Goal: Information Seeking & Learning: Learn about a topic

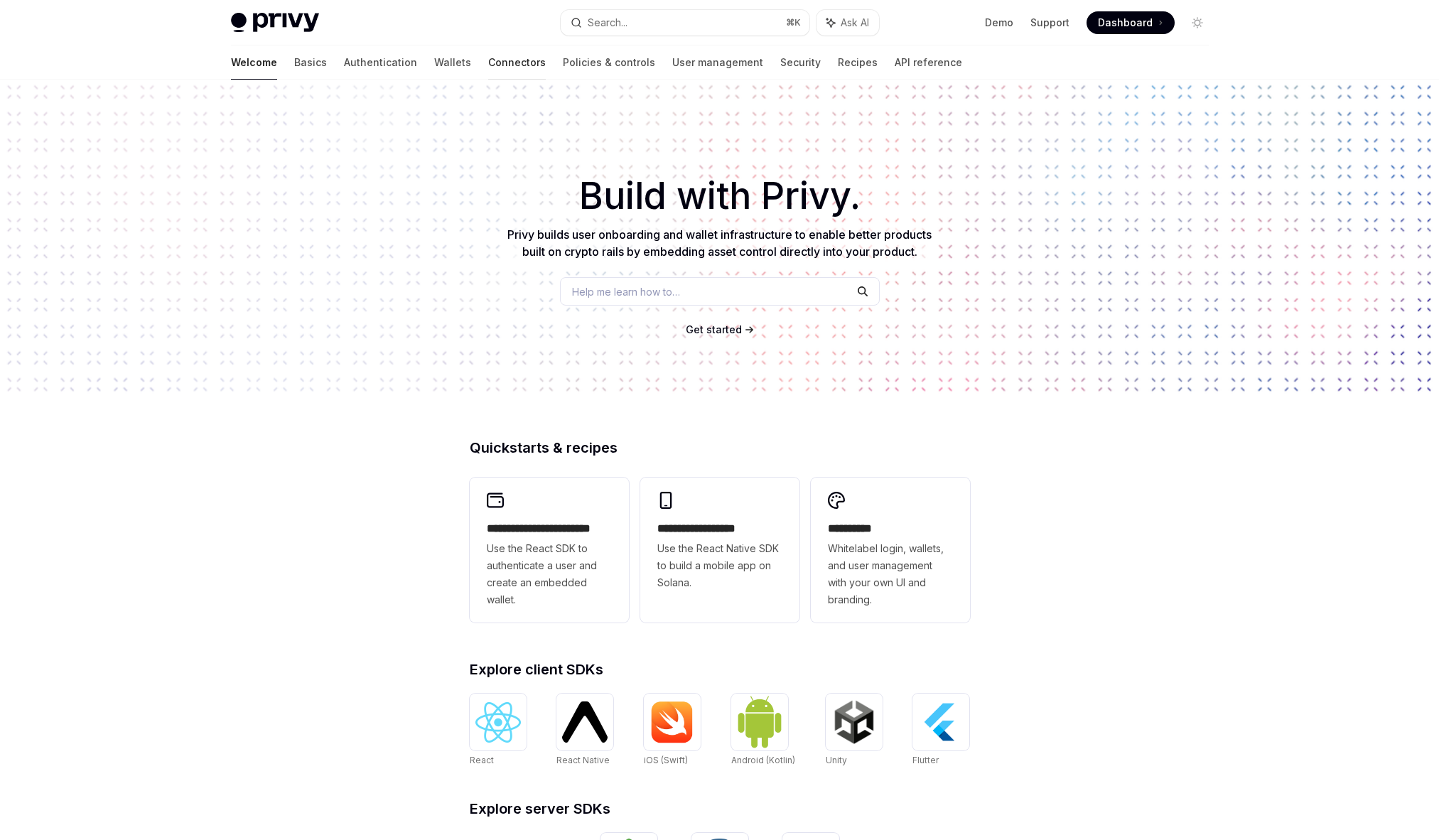
click at [489, 64] on link "Connectors" at bounding box center [517, 62] width 57 height 34
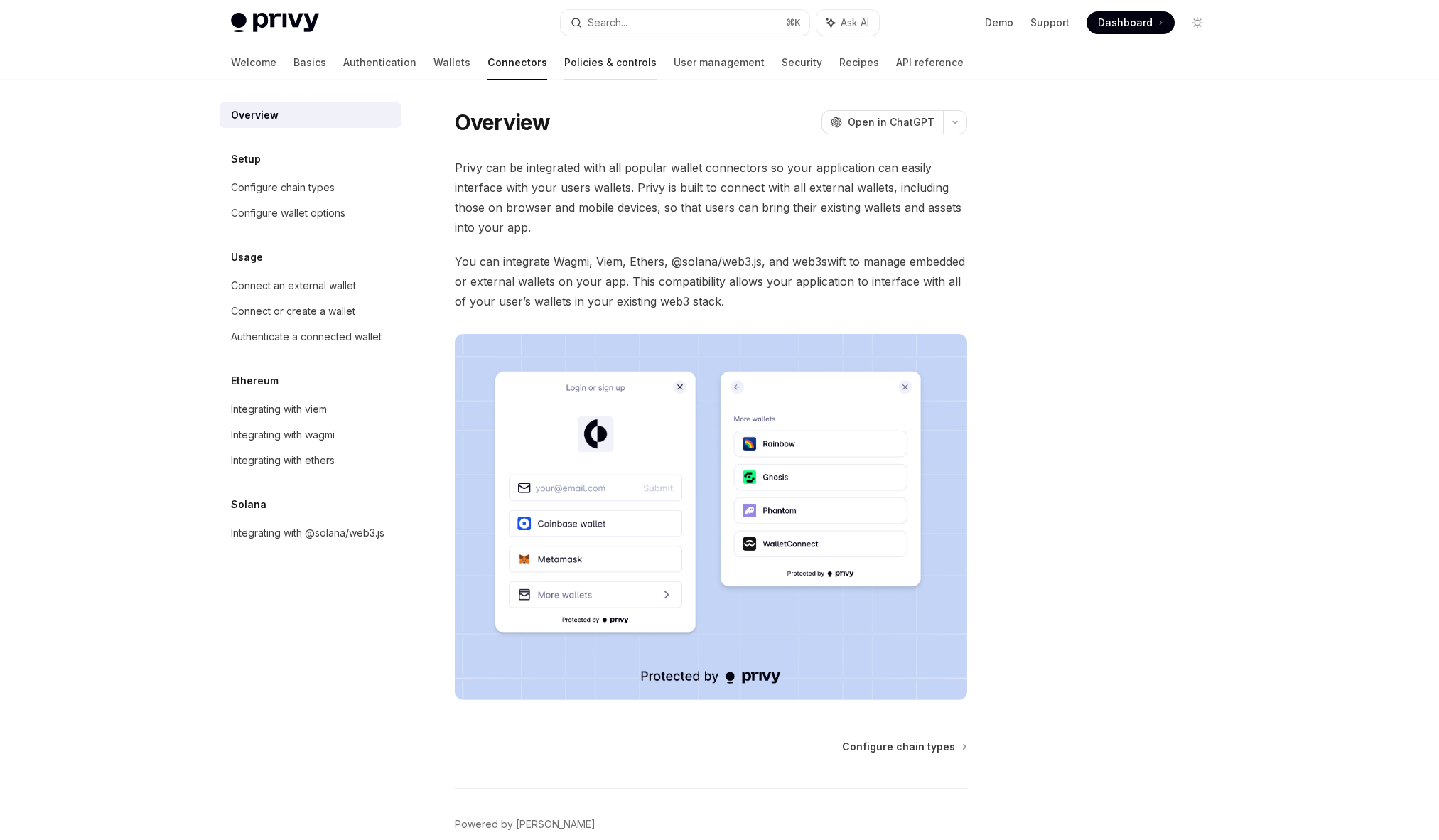
click at [564, 64] on link "Policies & controls" at bounding box center [610, 62] width 93 height 34
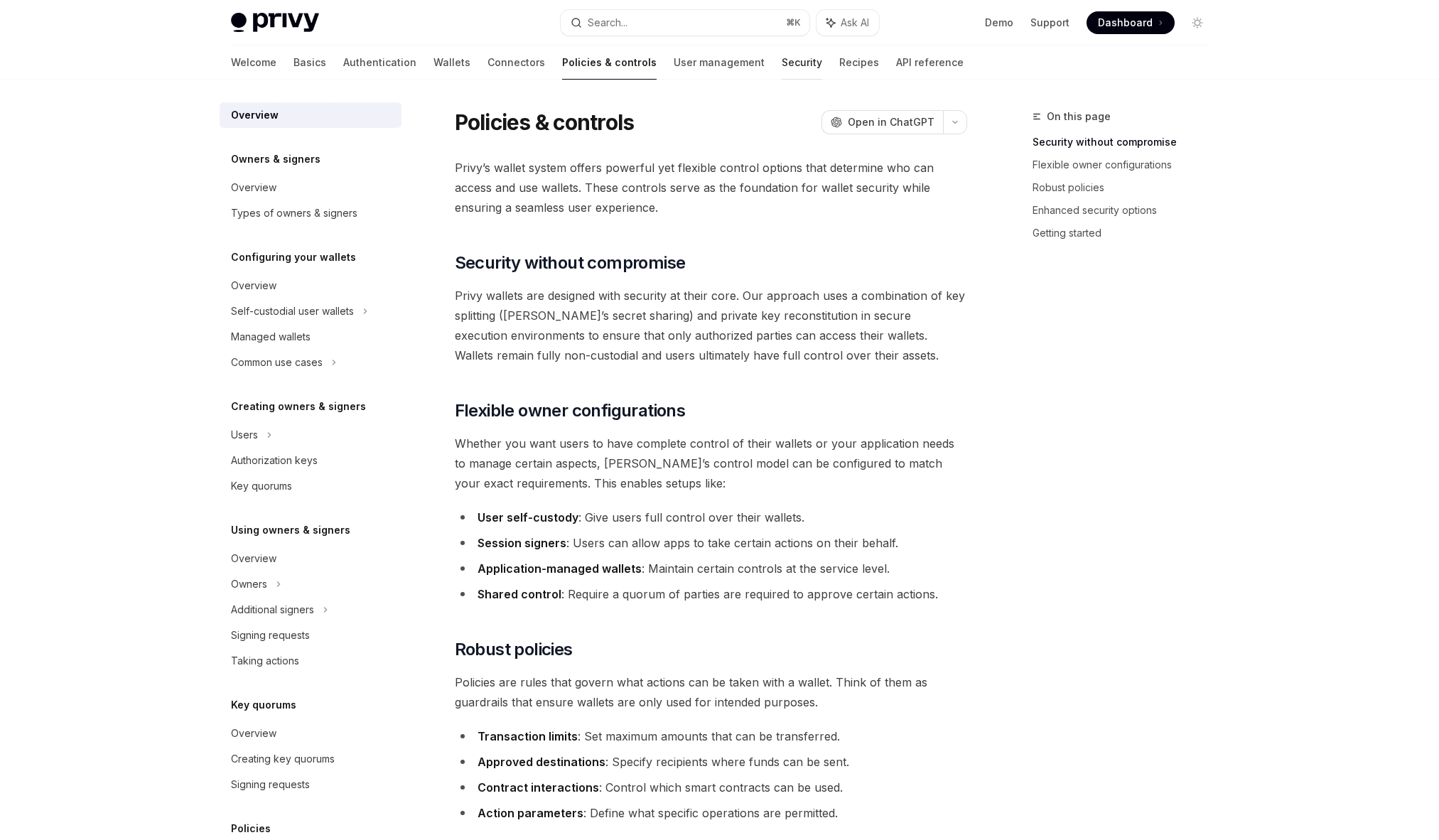
click at [782, 63] on link "Security" at bounding box center [802, 62] width 40 height 34
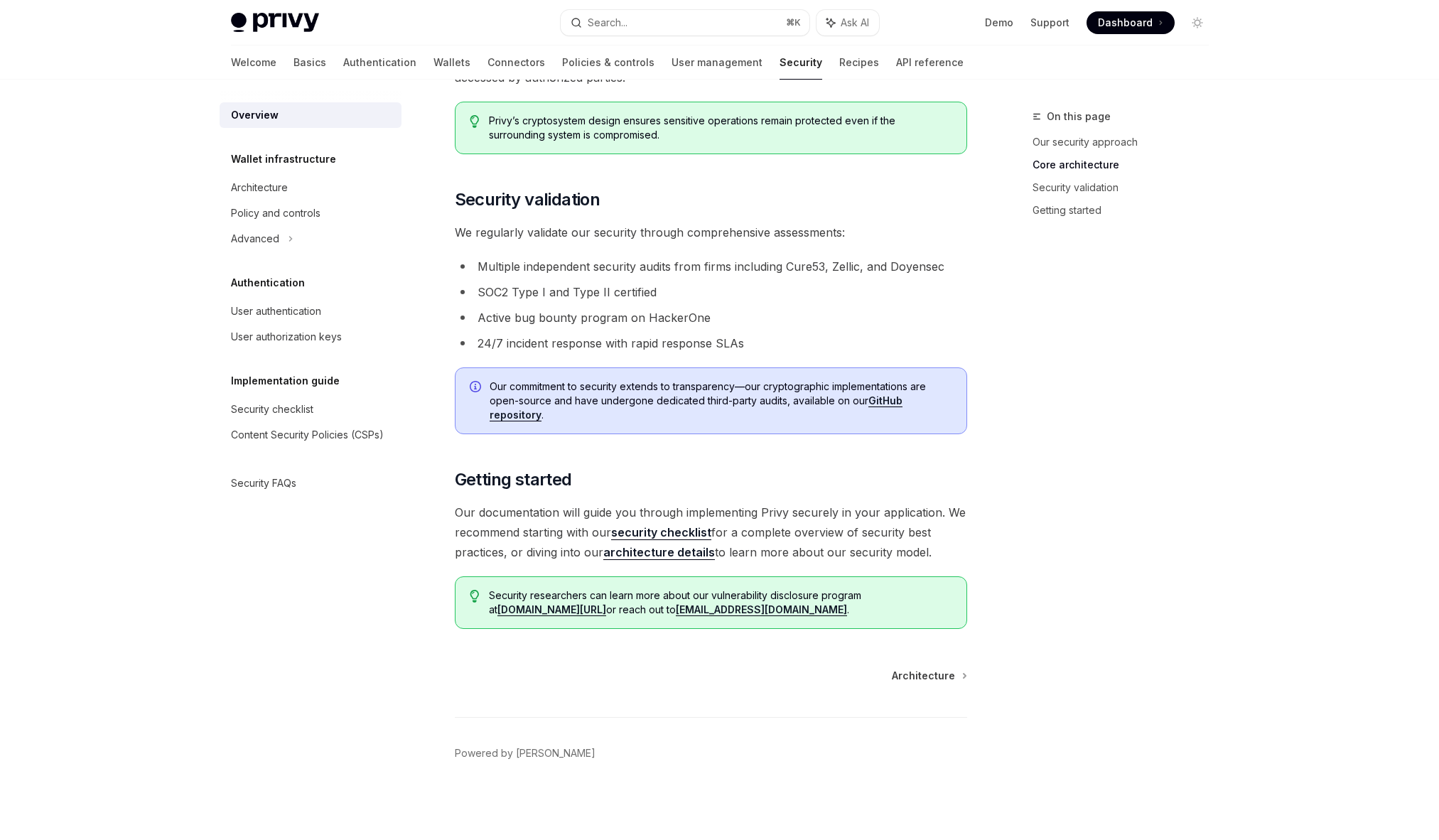
scroll to position [801, 0]
click at [896, 61] on link "API reference" at bounding box center [930, 62] width 68 height 34
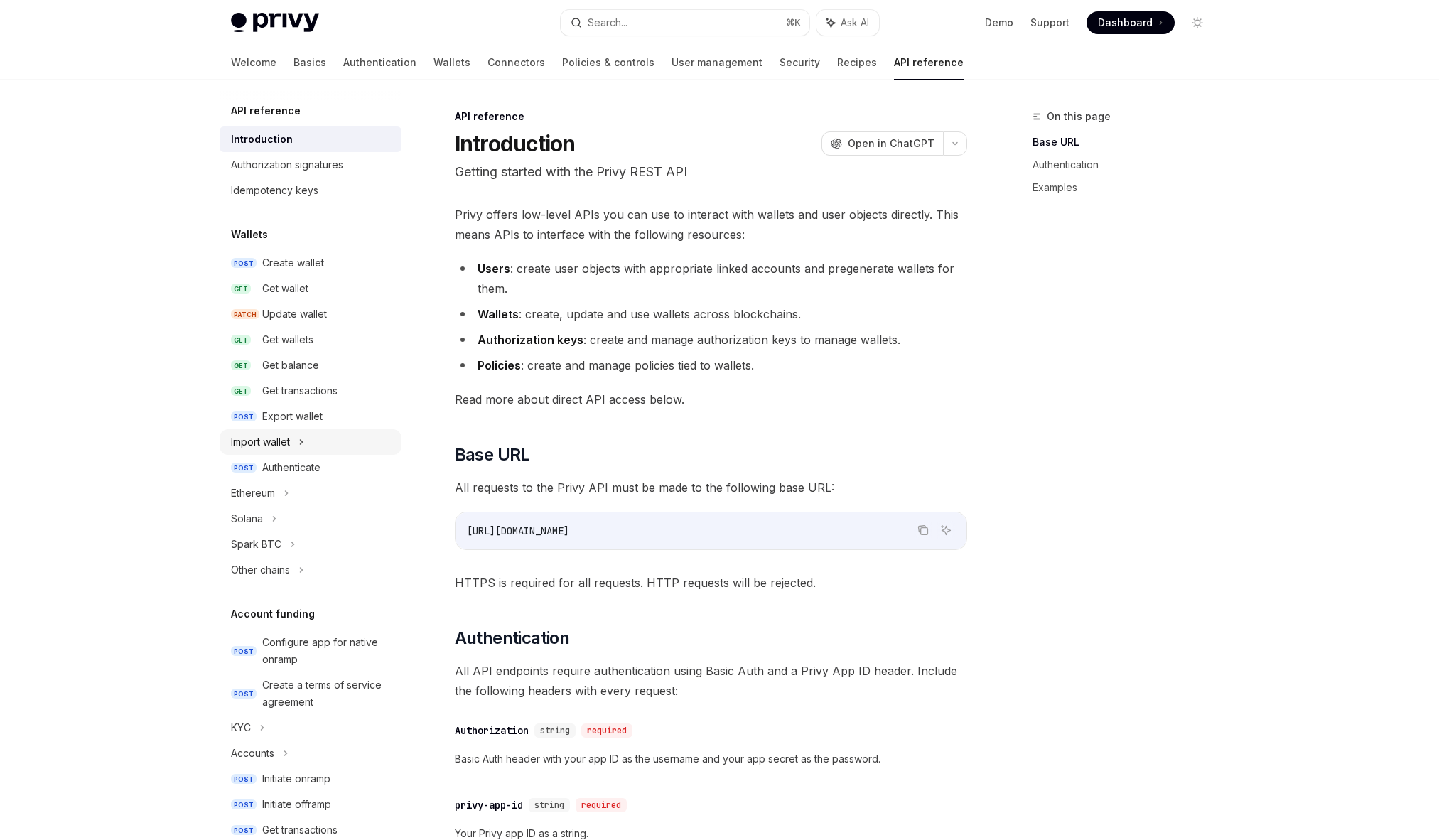
click at [294, 445] on div "Import wallet" at bounding box center [310, 443] width 182 height 26
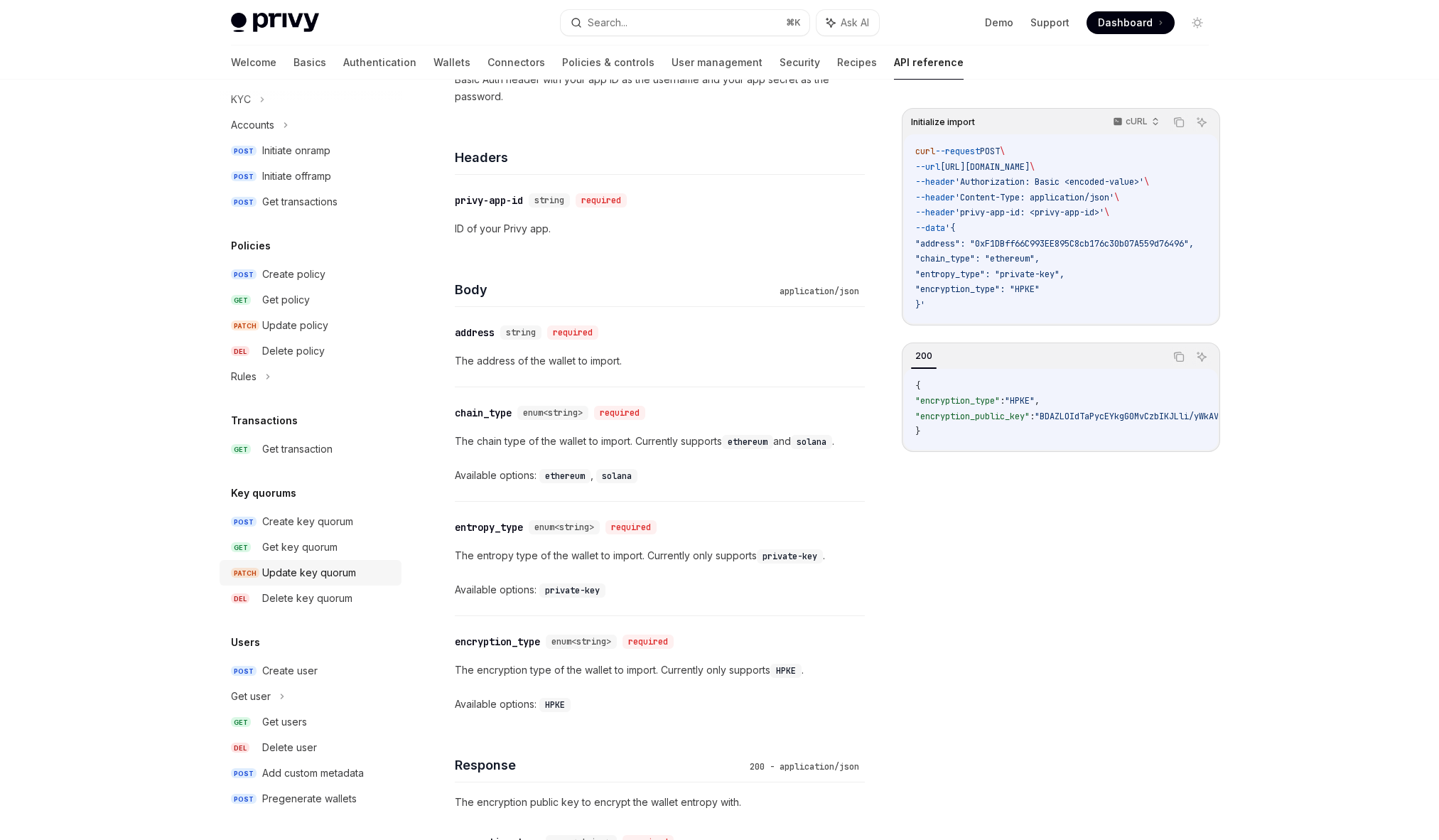
scroll to position [339, 0]
click at [127, 493] on div "Privy Docs home page Search... ⌘ K Ask AI Demo Support Dashboard Dashboard Sear…" at bounding box center [719, 441] width 1439 height 1561
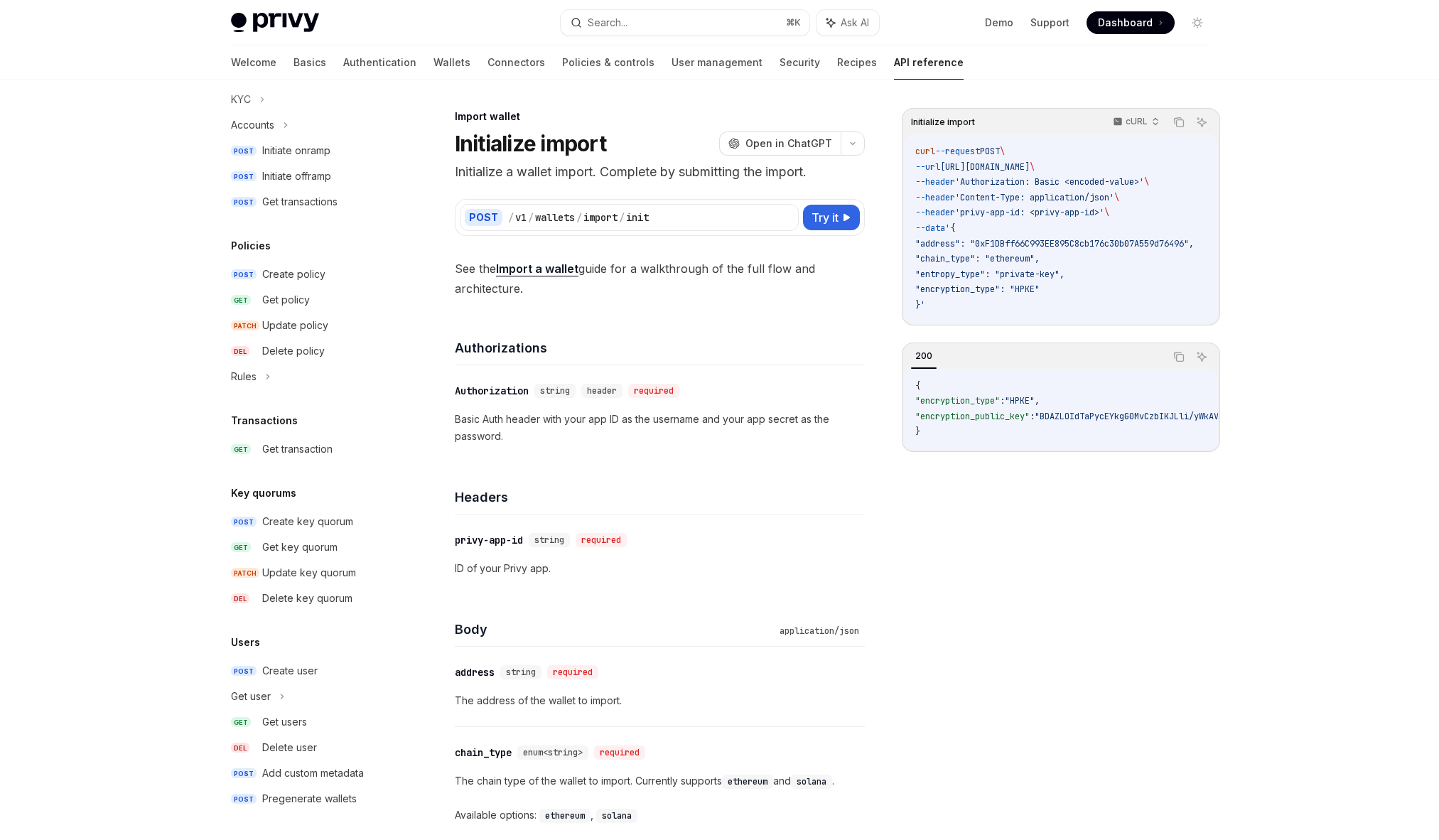
scroll to position [0, 0]
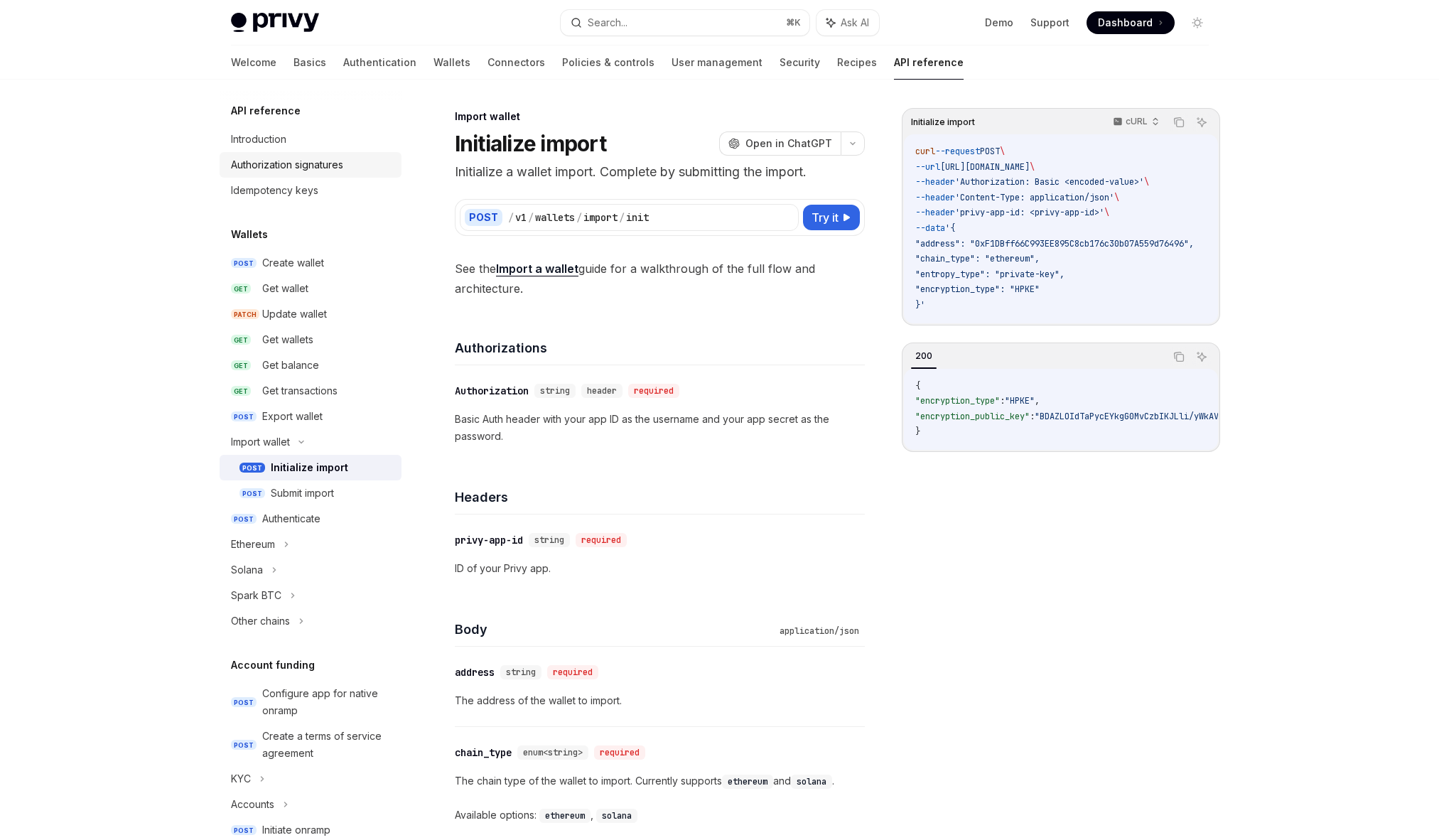
click at [301, 168] on div "Authorization signatures" at bounding box center [287, 164] width 112 height 17
type textarea "*"
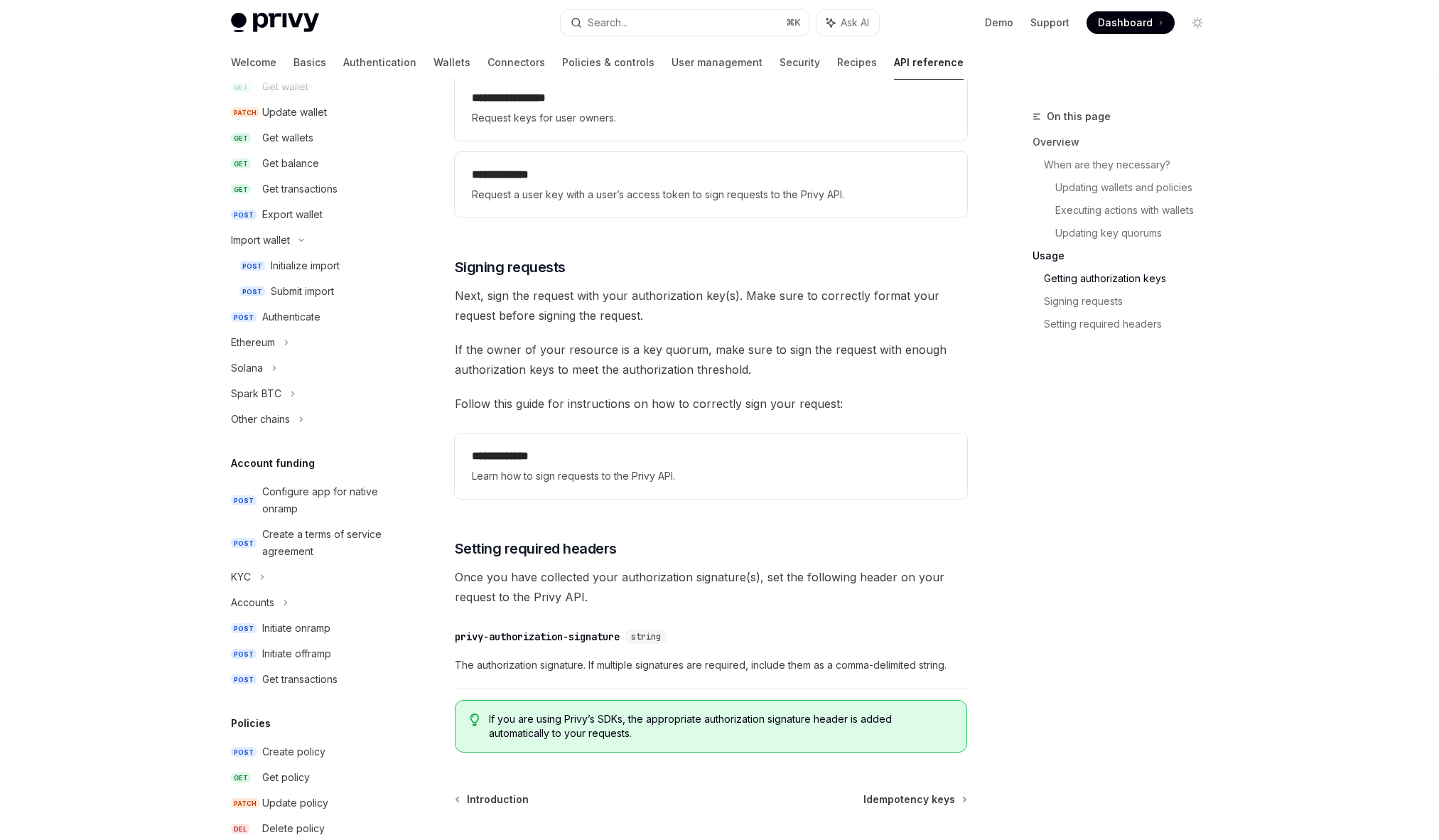
scroll to position [2136, 0]
